Goal: Task Accomplishment & Management: Manage account settings

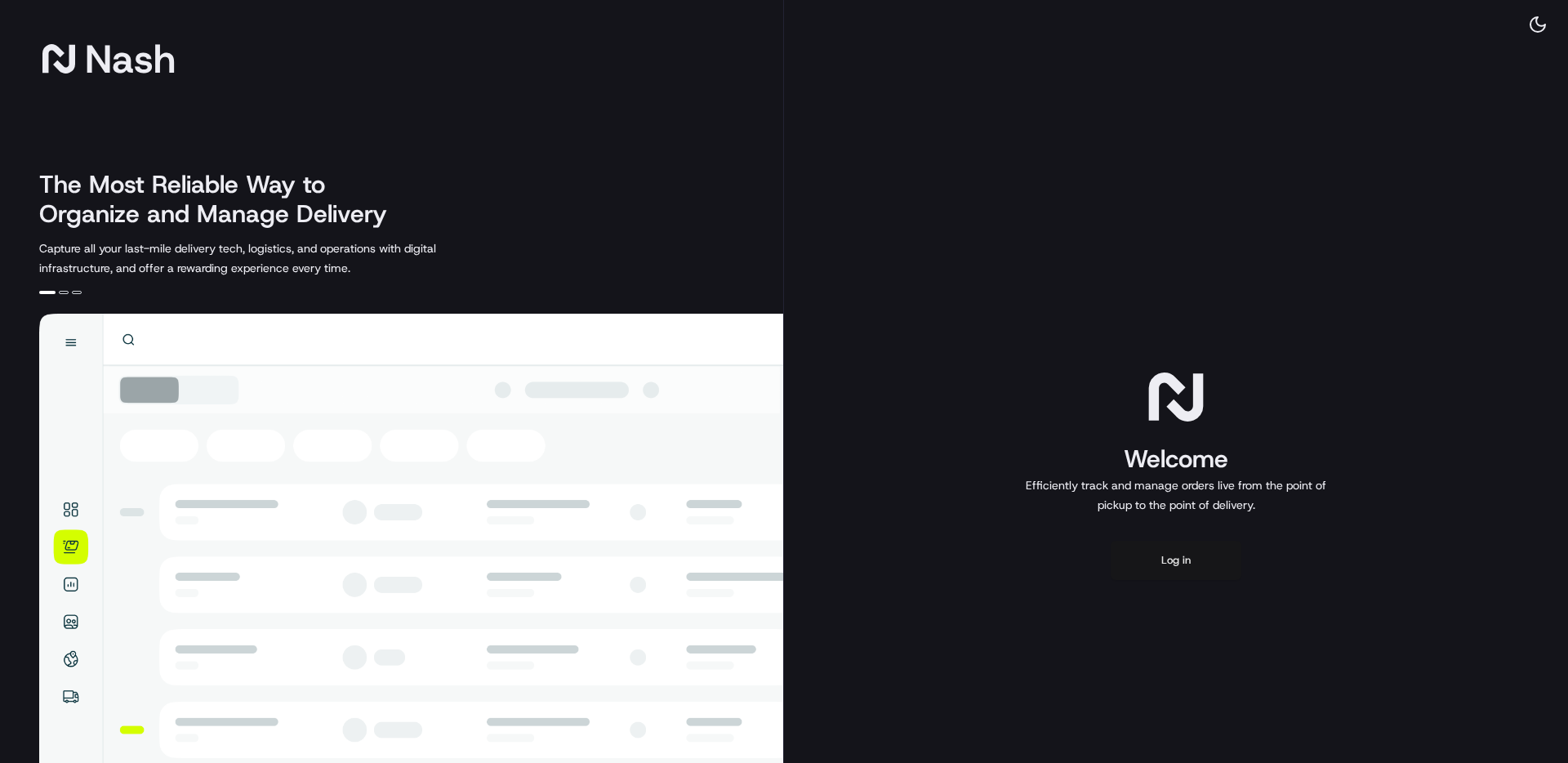
click at [1188, 558] on button "Log in" at bounding box center [1176, 560] width 131 height 39
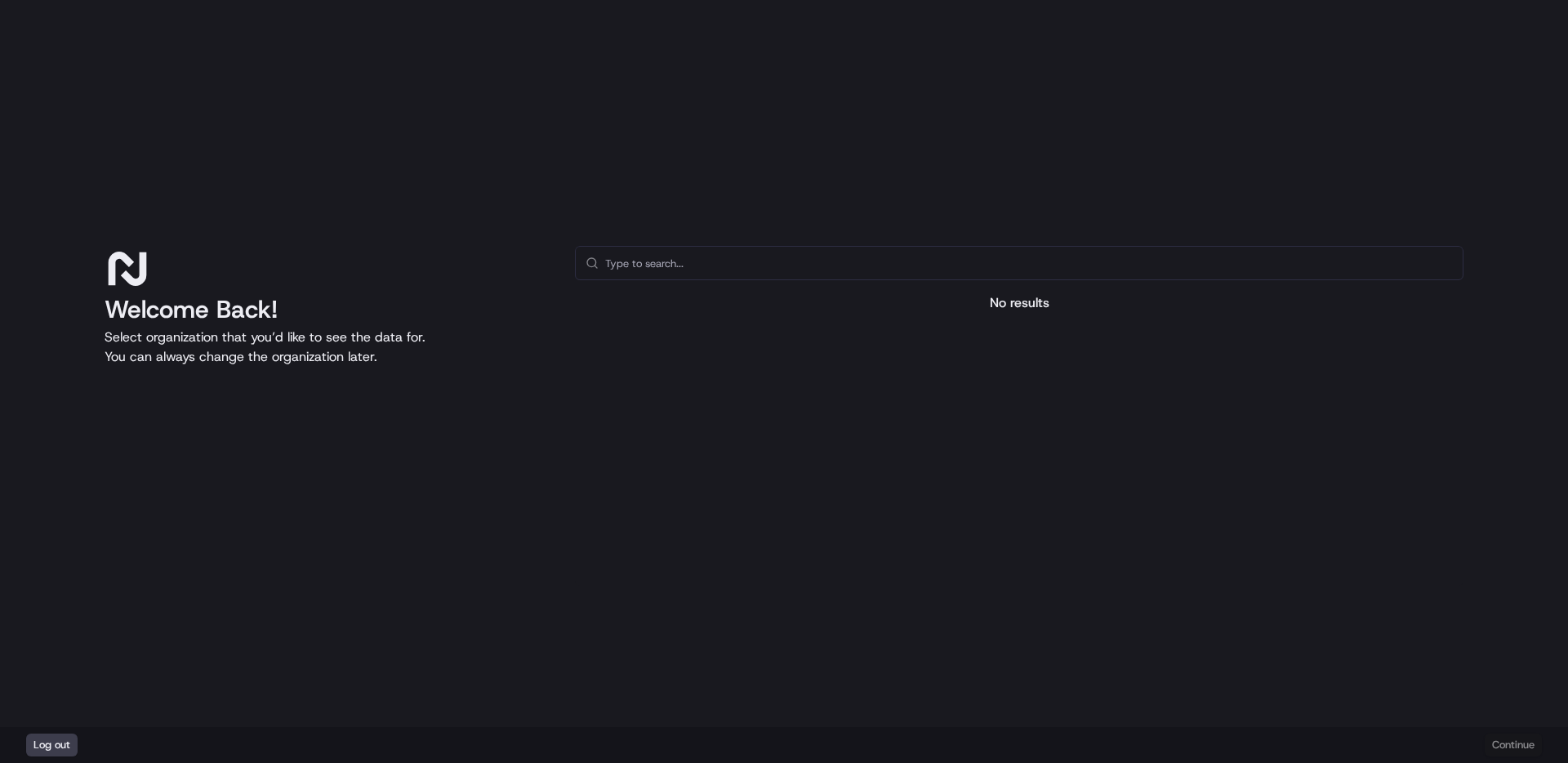
click at [718, 269] on input "text" at bounding box center [1030, 263] width 848 height 33
click at [1523, 747] on div "Log out Continue" at bounding box center [784, 746] width 1568 height 36
click at [108, 285] on icon at bounding box center [127, 269] width 45 height 45
click at [629, 253] on input "text" at bounding box center [1030, 263] width 848 height 33
type input "ioa"
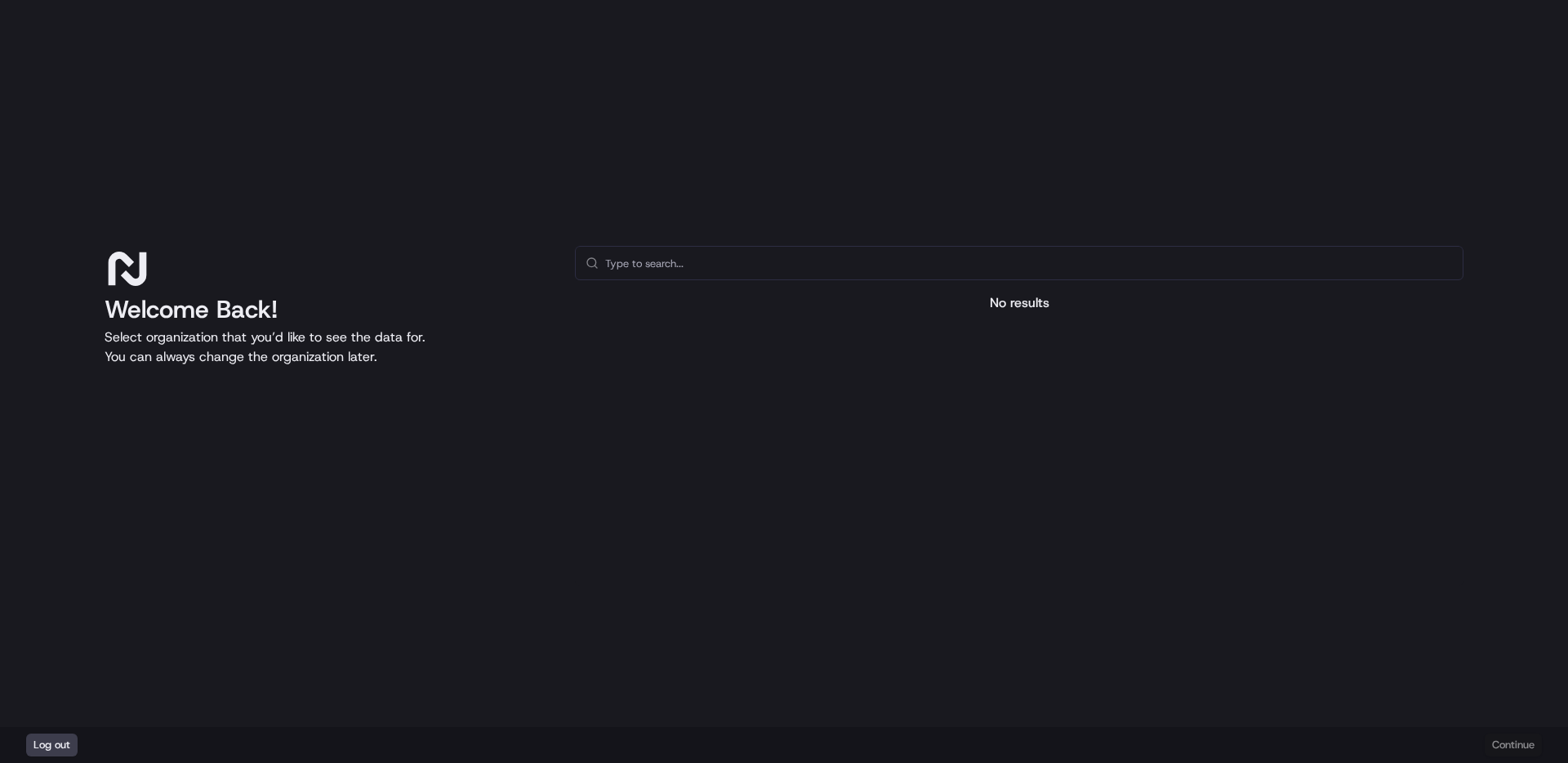
drag, startPoint x: 99, startPoint y: 306, endPoint x: 128, endPoint y: 304, distance: 29.1
click at [106, 305] on div "Welcome Back! Select organization that you’d like to see the data for. You can …" at bounding box center [784, 363] width 1568 height 728
click at [132, 304] on h1 "Welcome Back!" at bounding box center [326, 310] width 444 height 29
click at [127, 265] on icon at bounding box center [127, 269] width 45 height 45
click at [383, 332] on p "Select organization that you’d like to see the data for. You can always change …" at bounding box center [326, 347] width 444 height 39
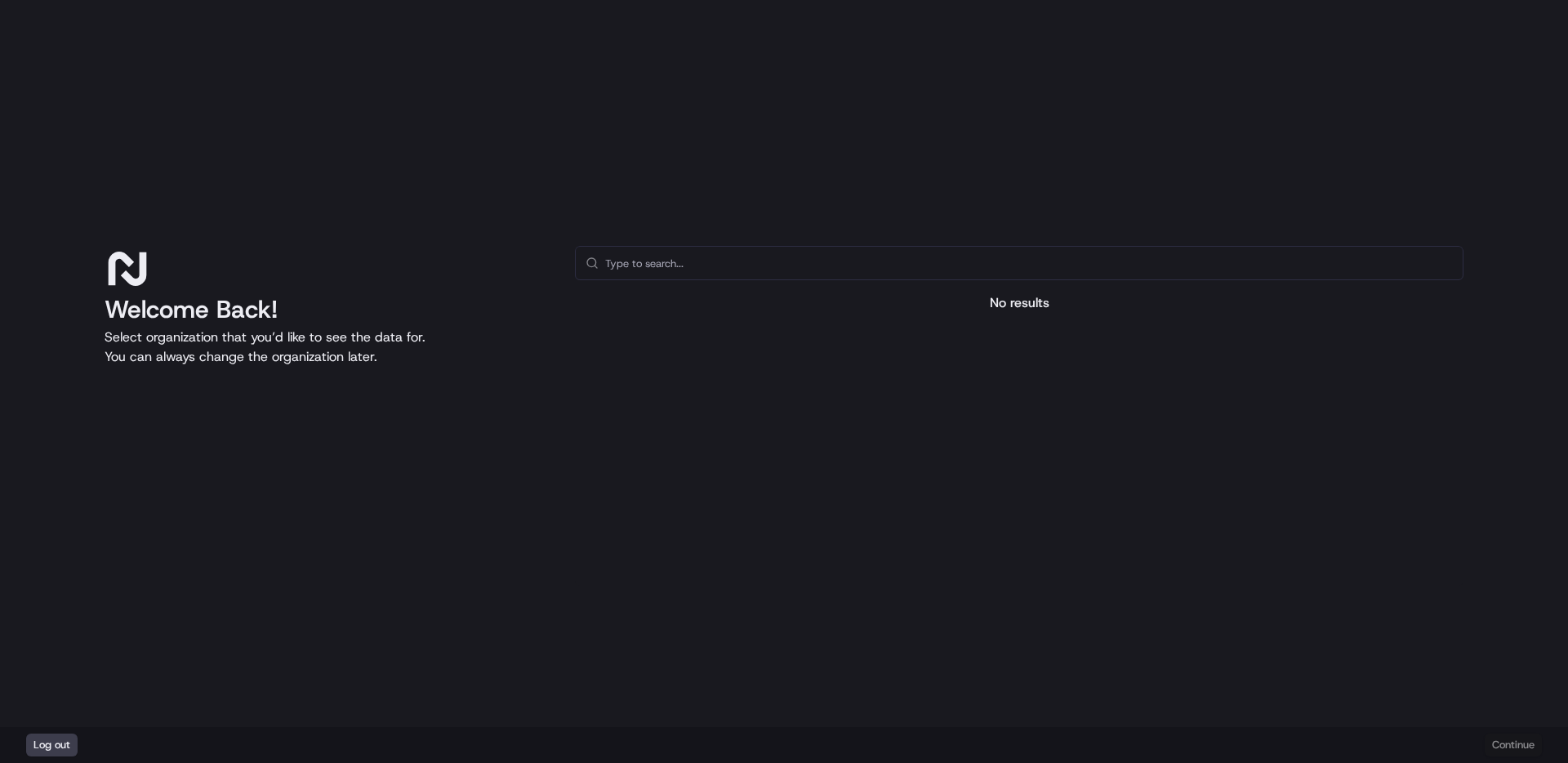
click at [1508, 745] on div "Log out Continue" at bounding box center [784, 746] width 1568 height 36
click at [1144, 88] on div "Welcome Back! Select organization that you’d like to see the data for. You can …" at bounding box center [784, 363] width 1568 height 728
click at [67, 739] on button "Log out" at bounding box center [52, 745] width 52 height 23
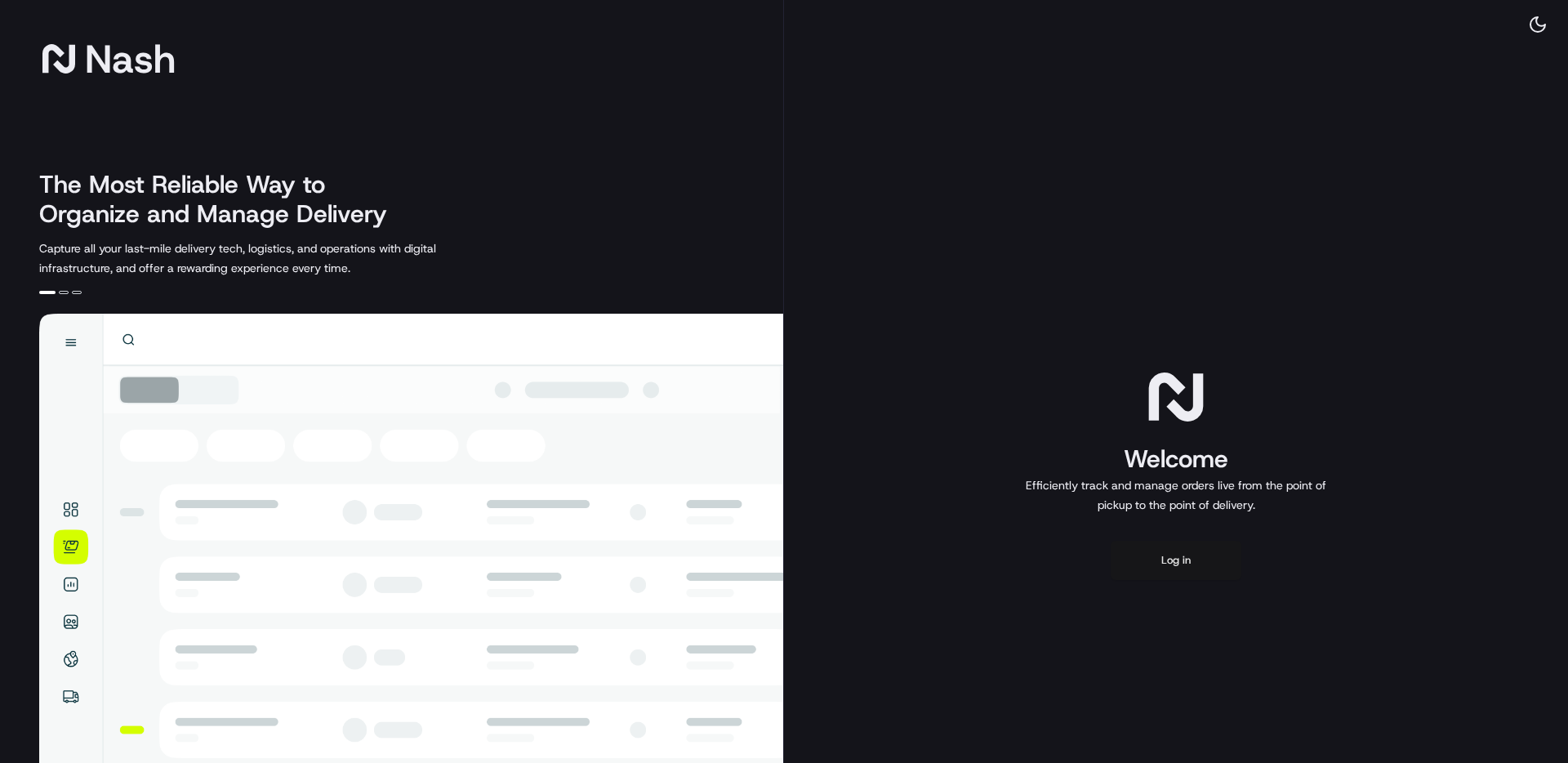
click at [1193, 556] on button "Log in" at bounding box center [1176, 560] width 131 height 39
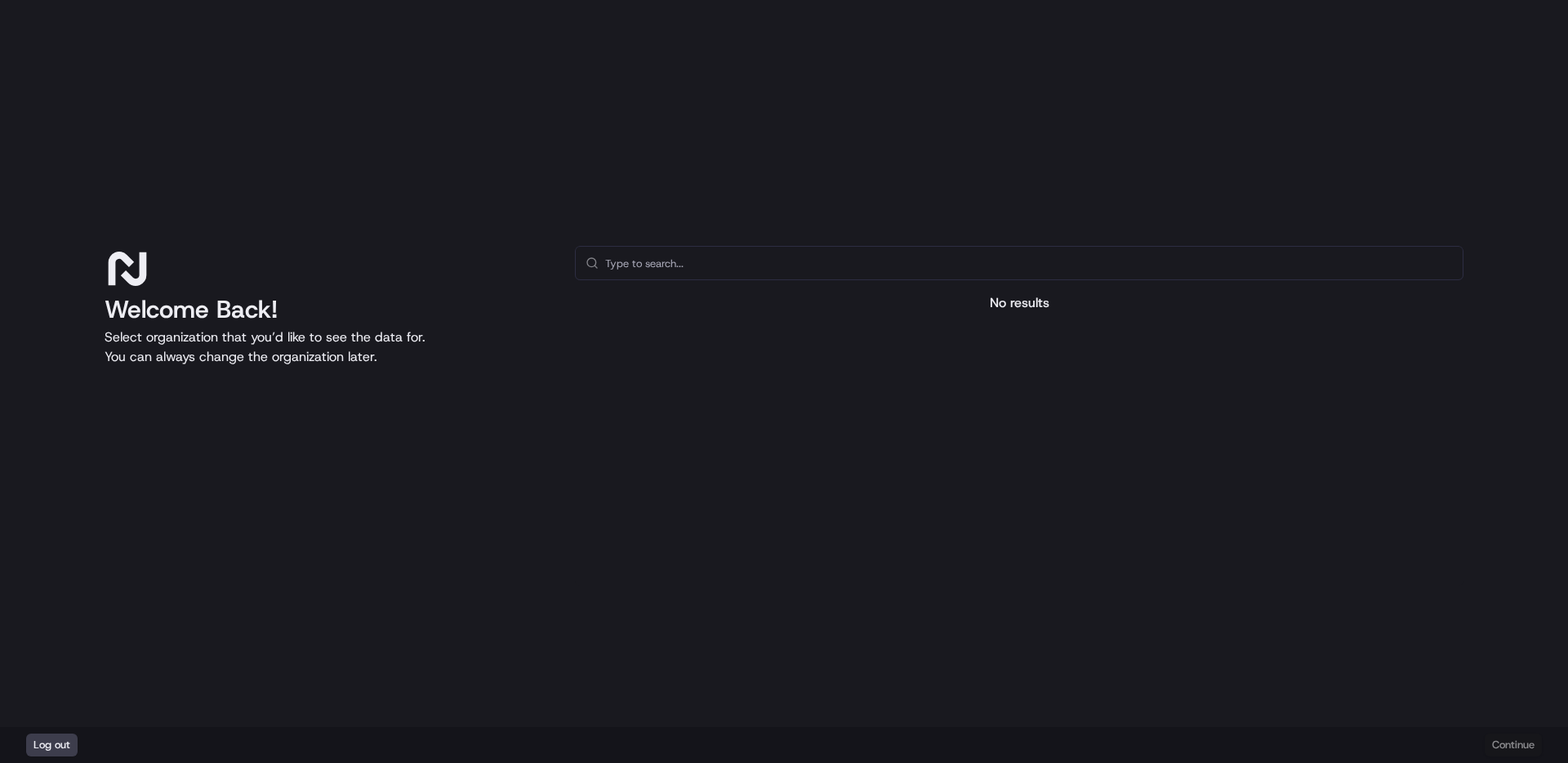
click at [877, 562] on div at bounding box center [1019, 456] width 889 height 260
